Goal: Information Seeking & Learning: Learn about a topic

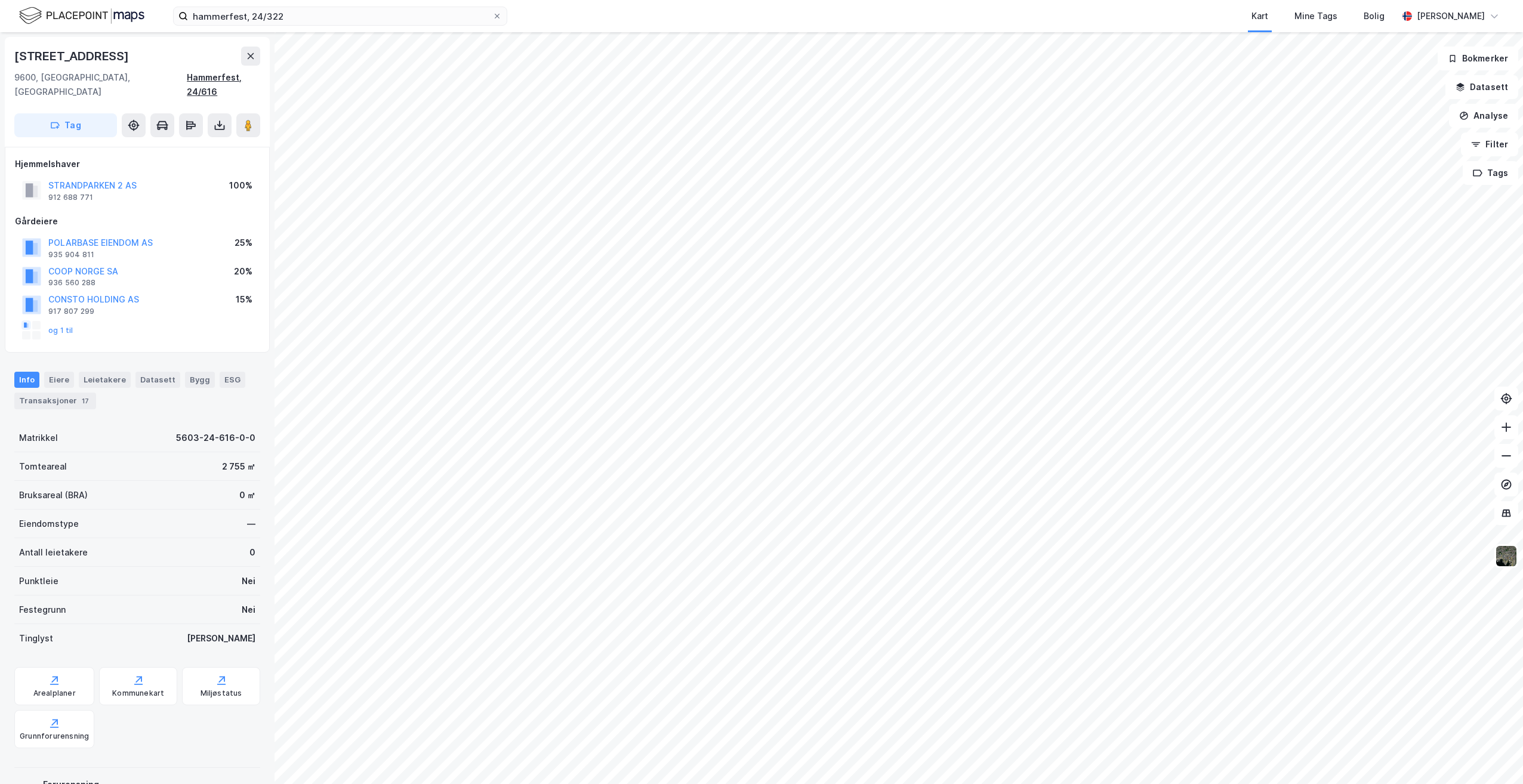
scroll to position [1, 0]
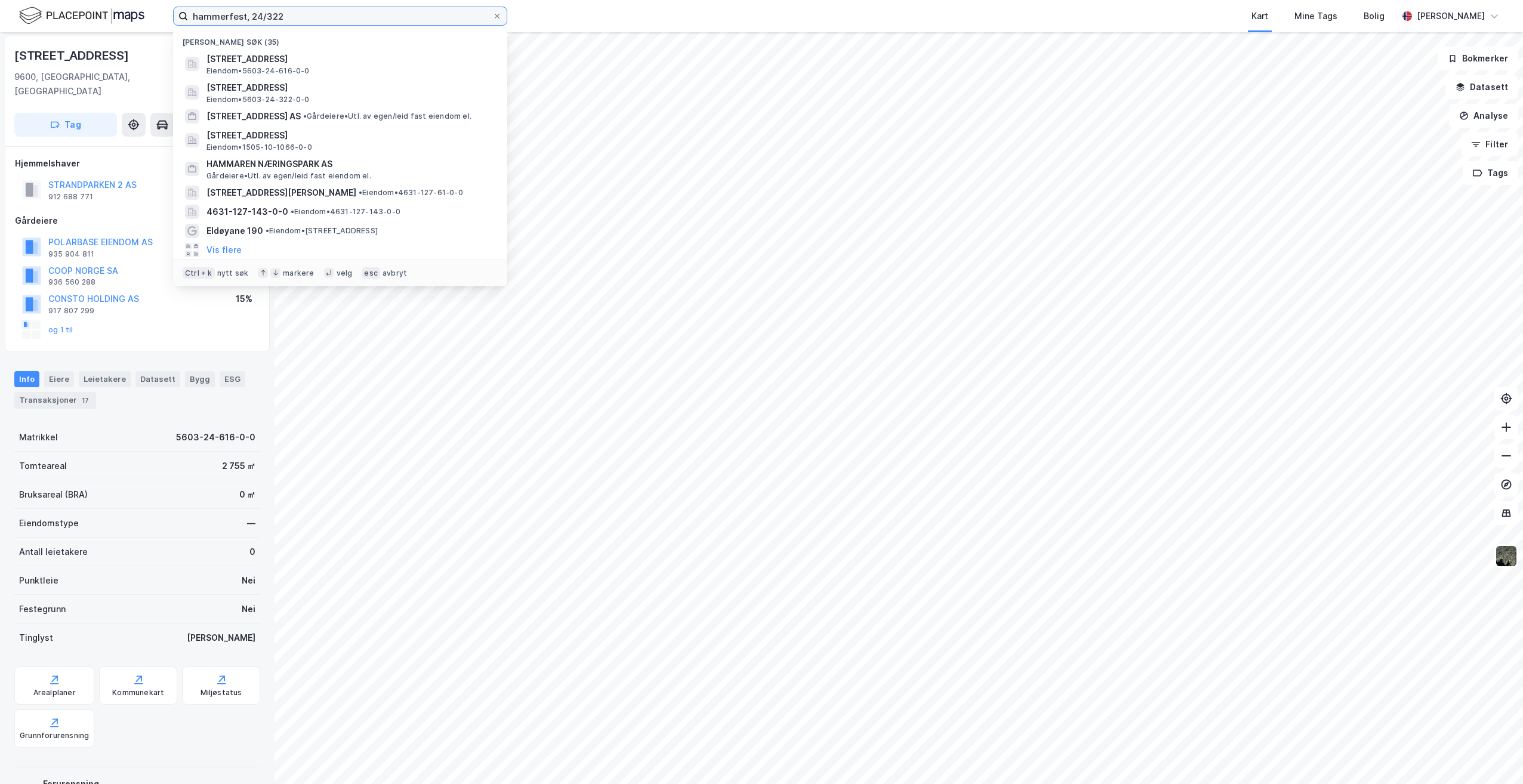
drag, startPoint x: 304, startPoint y: 15, endPoint x: 159, endPoint y: 5, distance: 145.3
click at [159, 5] on div "hammerfest, 24/322 Nylige søk (35) [STREET_ADDRESS], HAMMERFEST Eiendom • 5603-…" at bounding box center [762, 16] width 1523 height 32
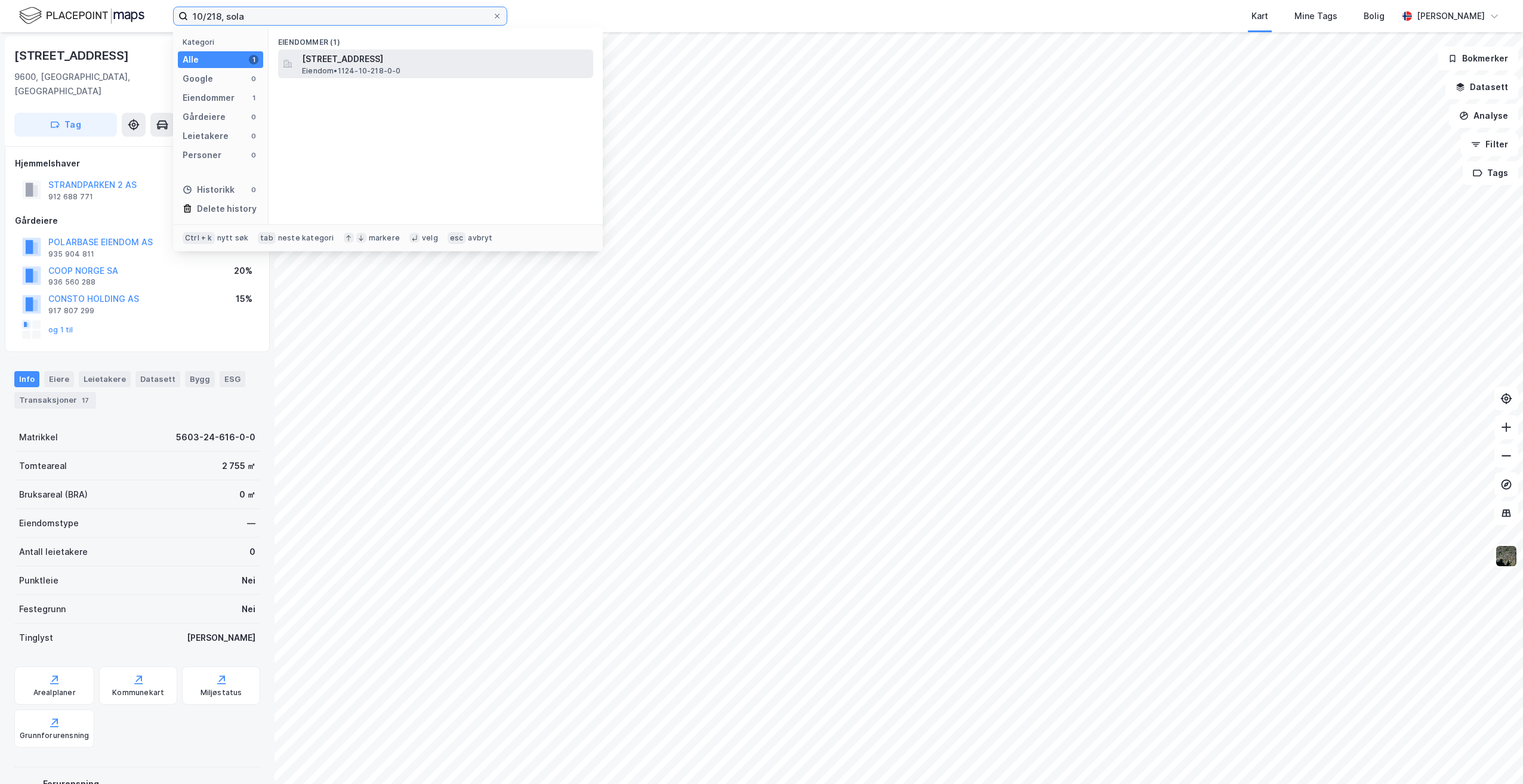
type input "10/218, sola"
click at [388, 68] on span "Eiendom • 1124-10-218-0-0" at bounding box center [351, 71] width 99 height 10
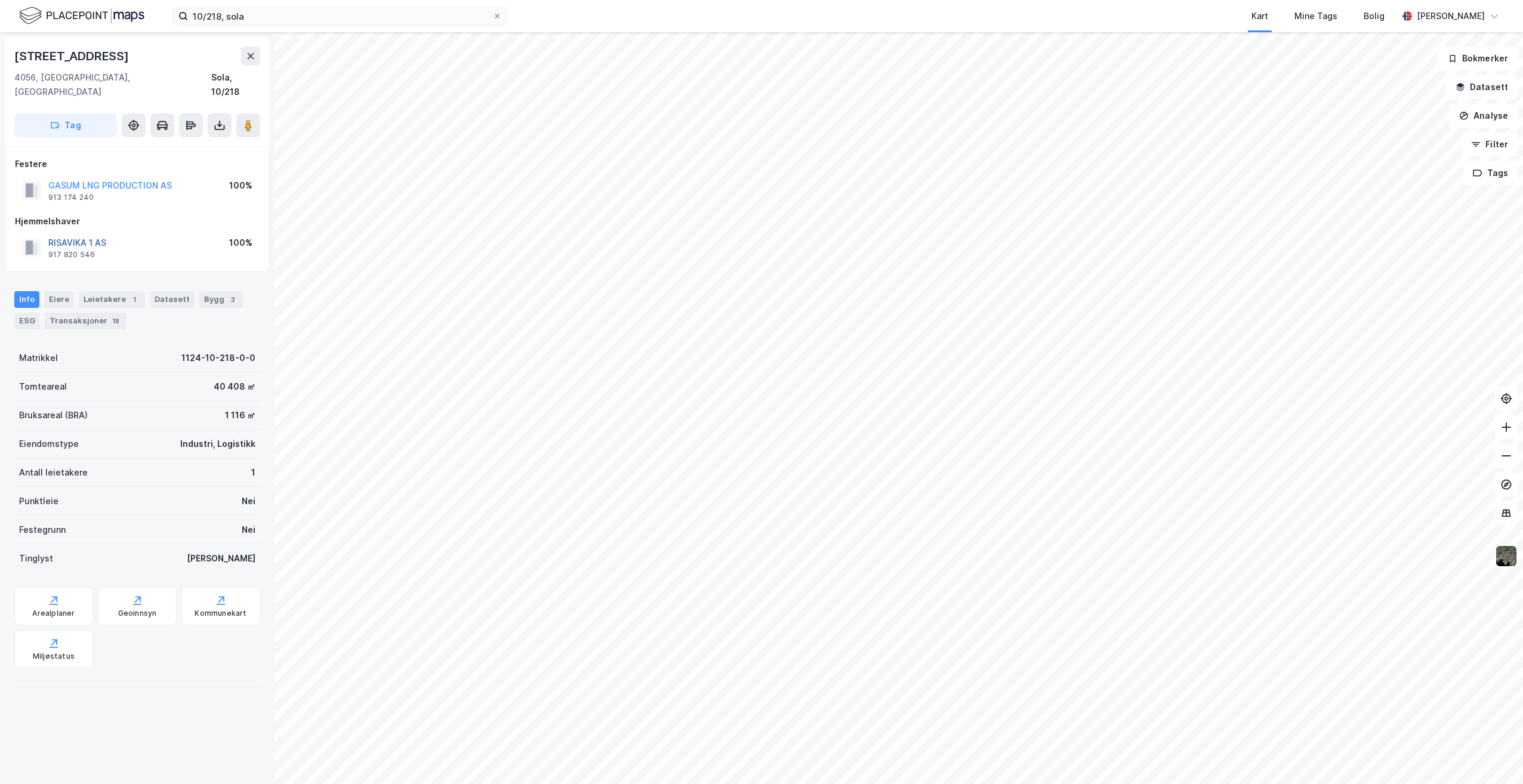
click at [0, 0] on button "RISAVIKA 1 AS" at bounding box center [0, 0] width 0 height 0
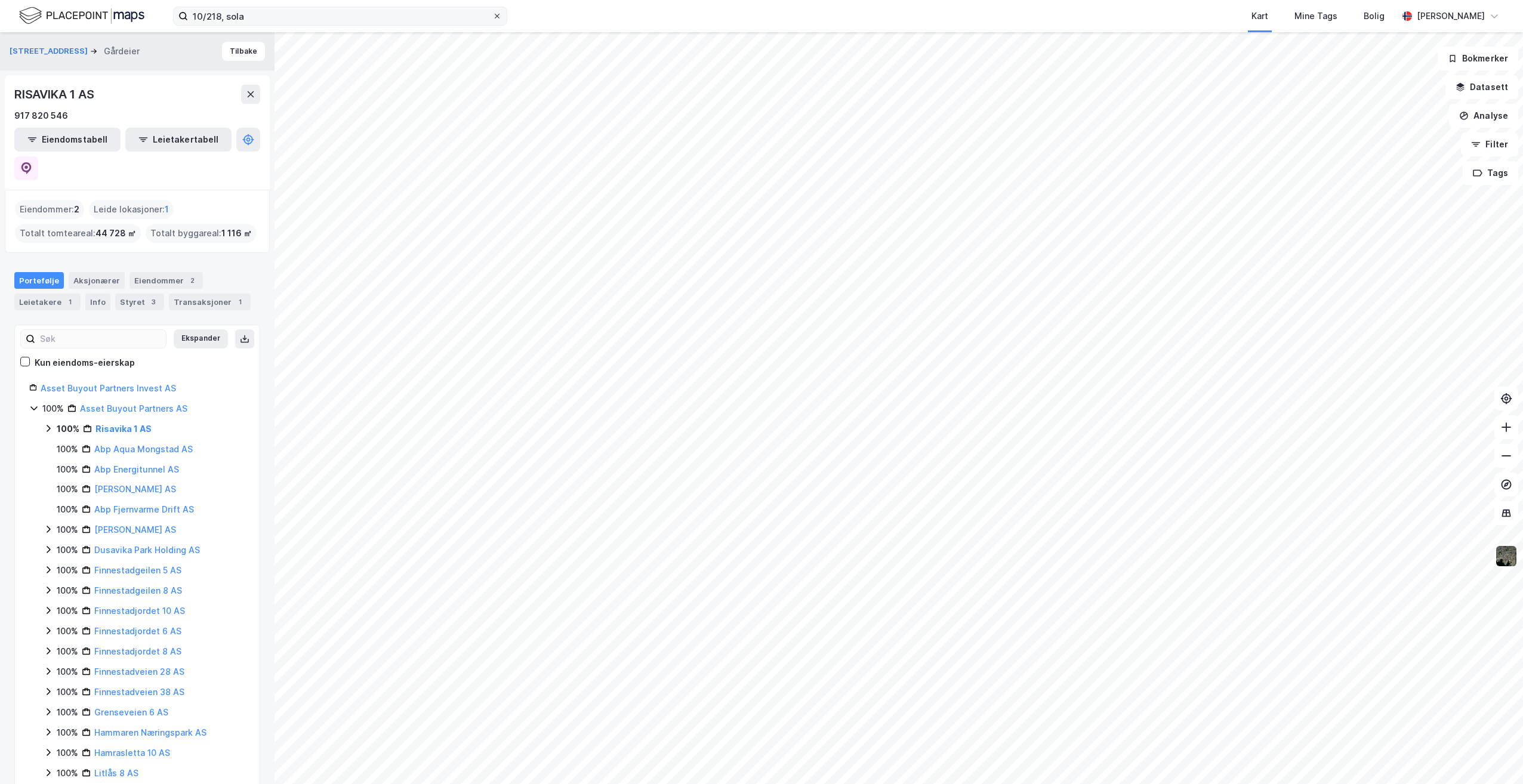
click at [498, 15] on icon at bounding box center [497, 16] width 7 height 7
click at [492, 15] on input "10/218, sola" at bounding box center [340, 16] width 304 height 18
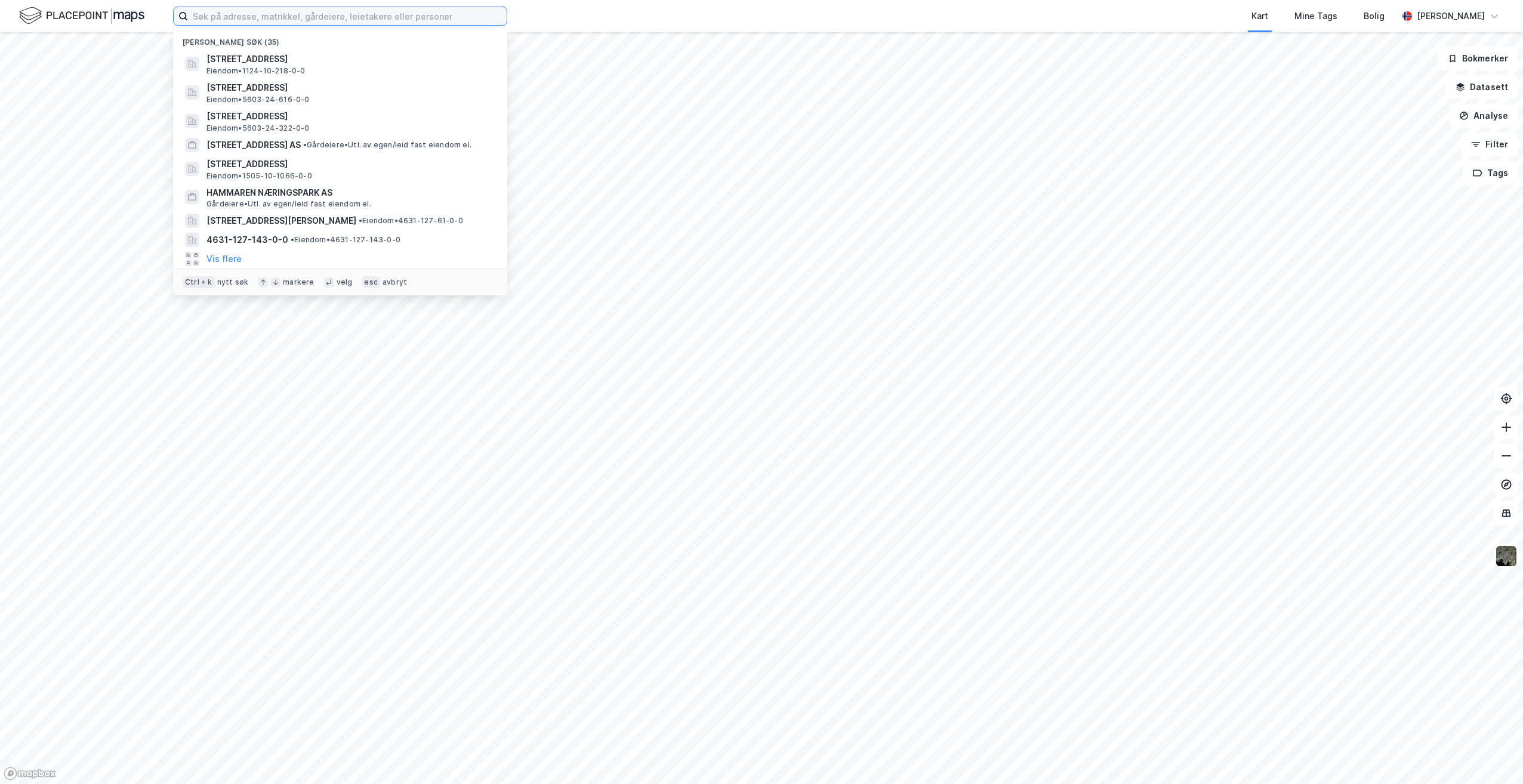
click at [488, 15] on input at bounding box center [347, 16] width 318 height 18
paste input "927 953 536"
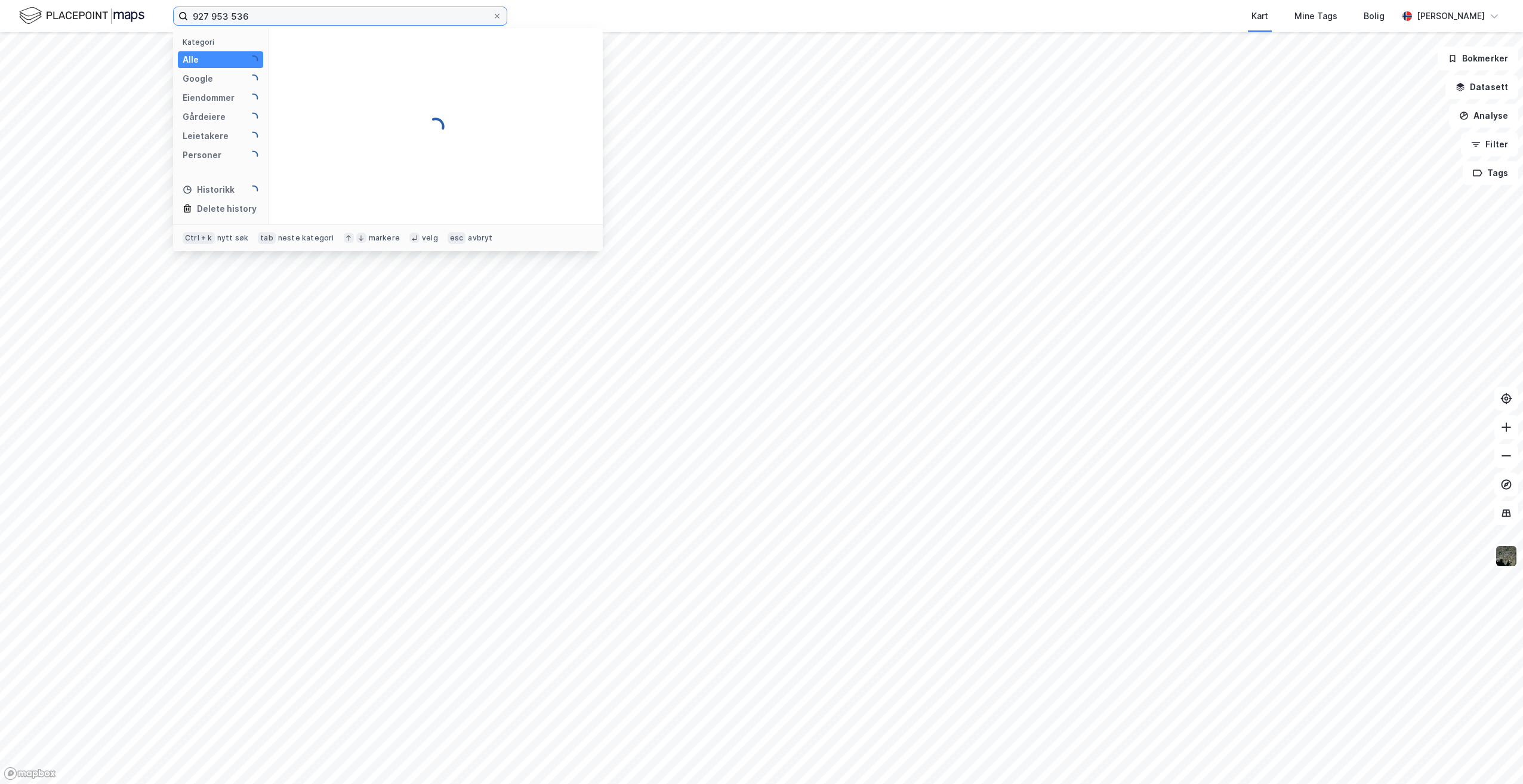
type input "927 953 536"
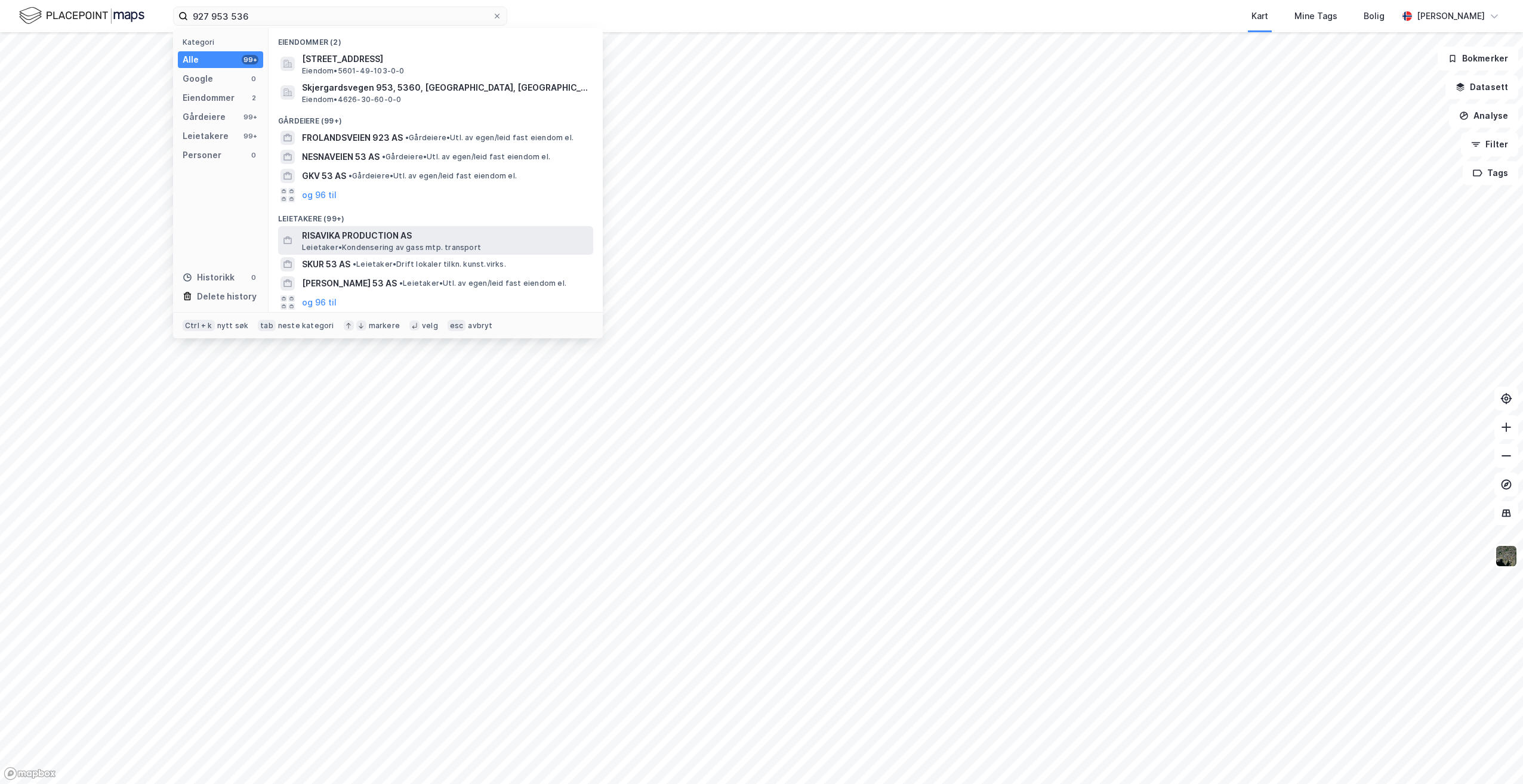
click at [395, 238] on span "RISAVIKA PRODUCTION AS" at bounding box center [445, 235] width 286 height 14
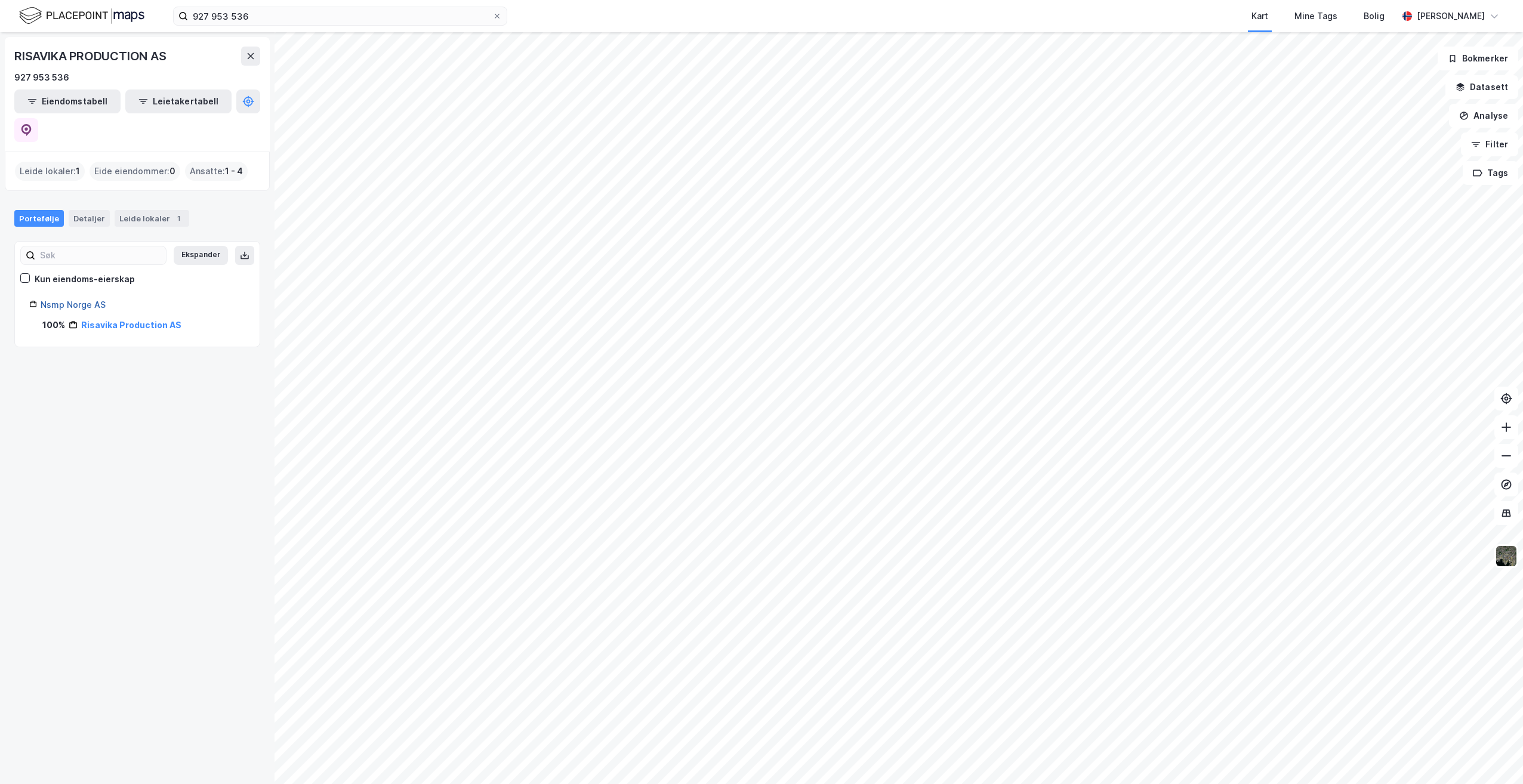
click at [92, 299] on link "Nsmp Norge AS" at bounding box center [73, 304] width 65 height 10
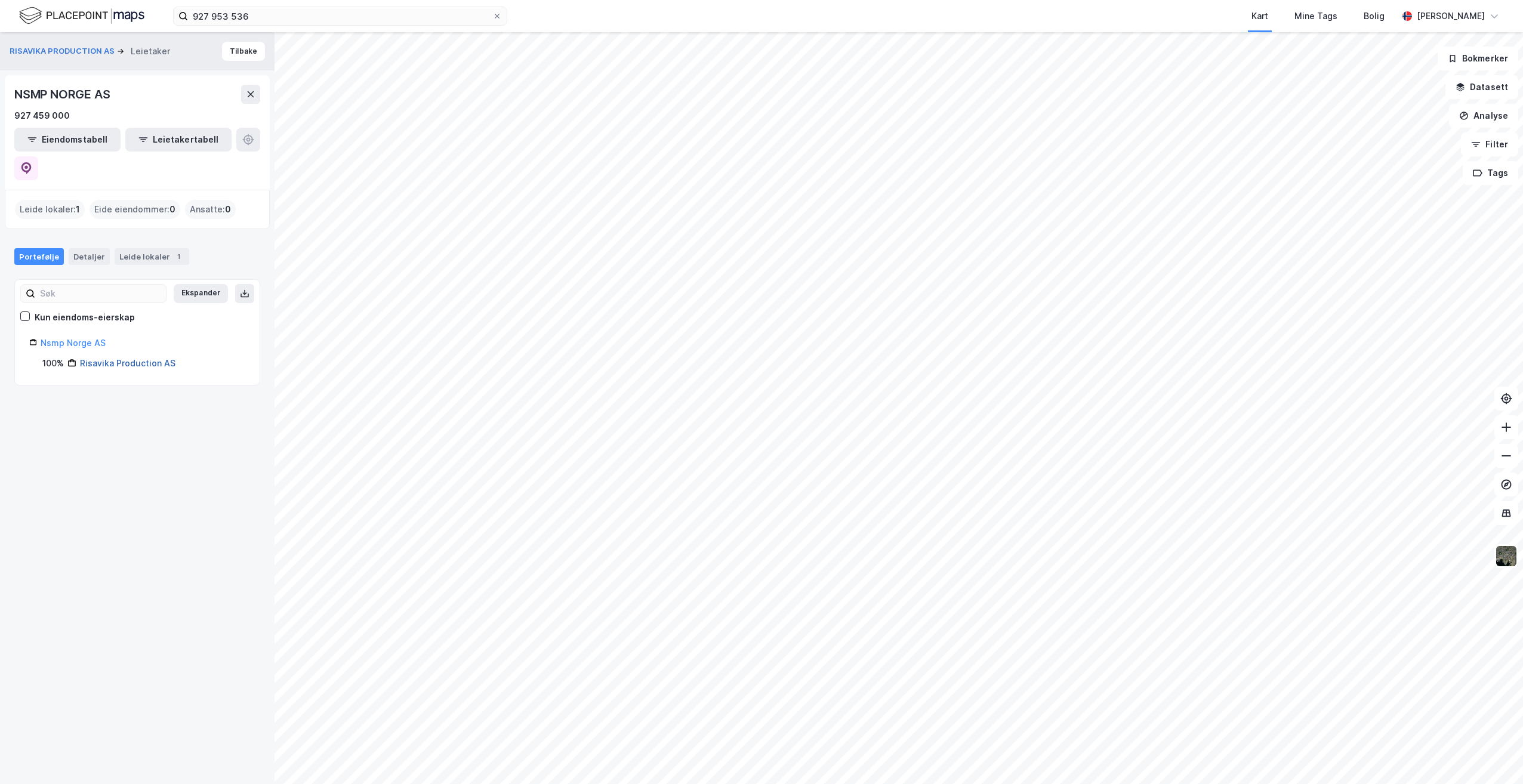
click at [116, 358] on link "Risavika Production AS" at bounding box center [127, 363] width 95 height 10
